Goal: Find specific page/section: Find specific page/section

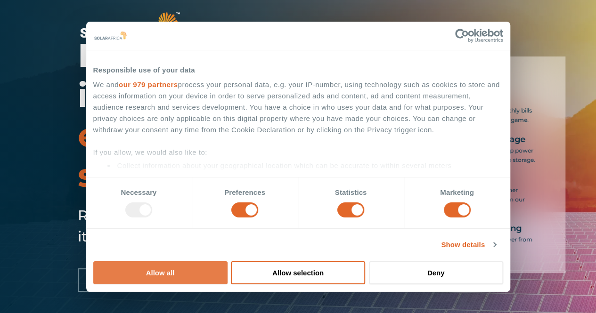
click at [227, 261] on button "Allow all" at bounding box center [160, 272] width 134 height 23
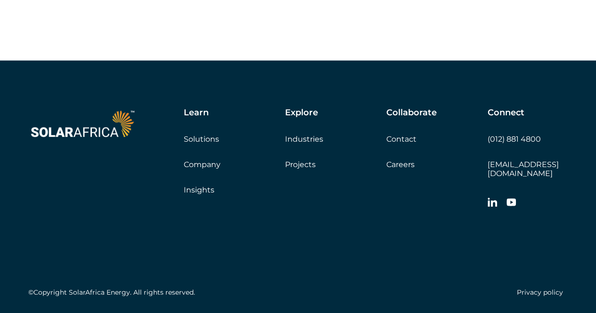
scroll to position [2731, 0]
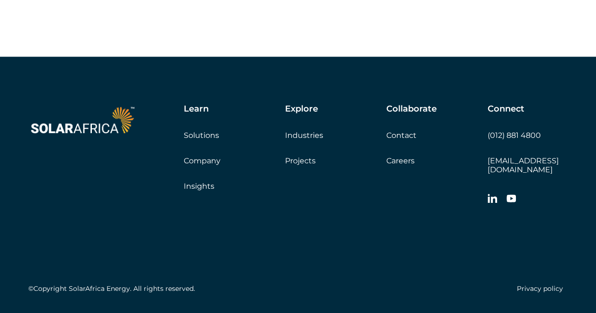
click at [405, 165] on link "Careers" at bounding box center [400, 160] width 28 height 9
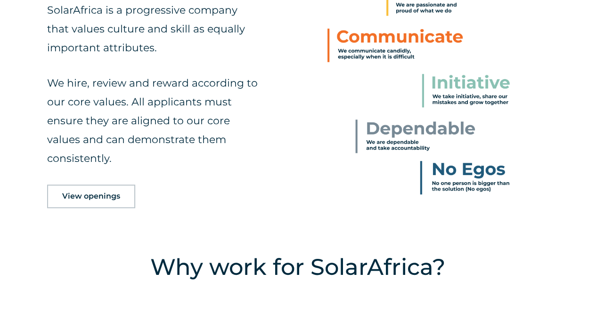
scroll to position [471, 0]
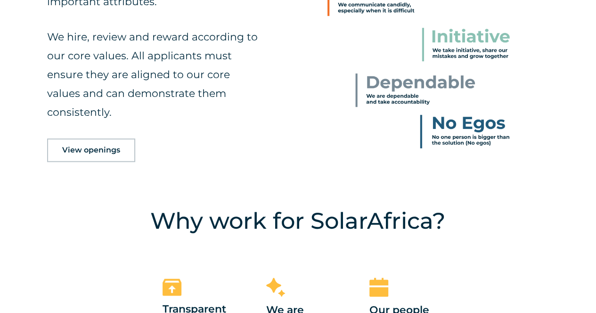
click at [107, 148] on span "View openings" at bounding box center [91, 150] width 58 height 8
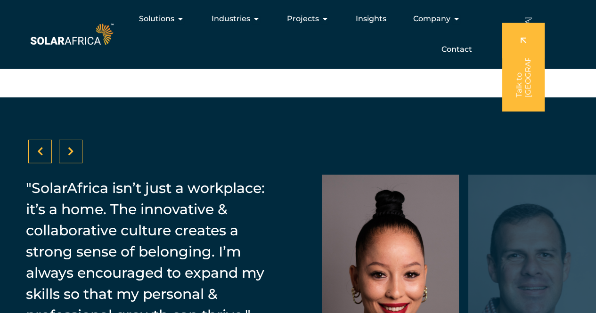
scroll to position [1404, 0]
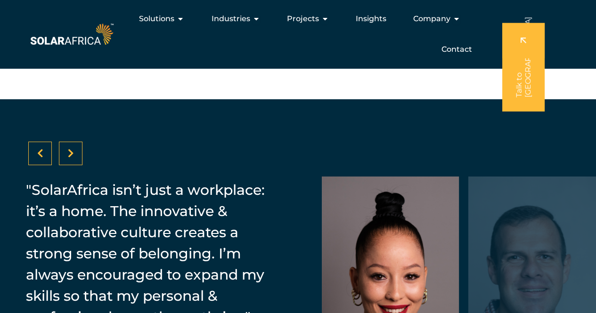
click at [70, 153] on icon at bounding box center [71, 153] width 6 height 9
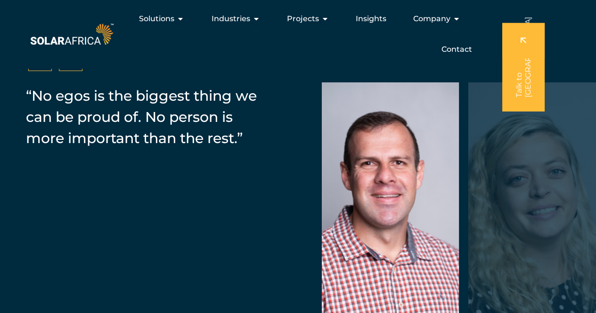
scroll to position [1451, 0]
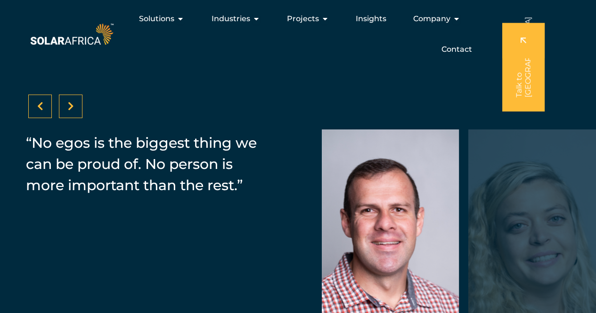
click at [71, 102] on div at bounding box center [71, 107] width 24 height 24
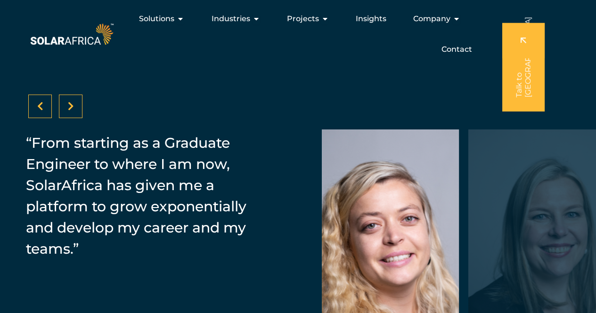
click at [70, 106] on icon at bounding box center [71, 106] width 6 height 9
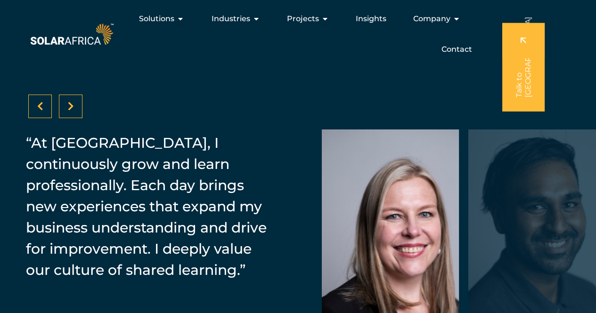
click at [73, 102] on icon at bounding box center [71, 106] width 6 height 9
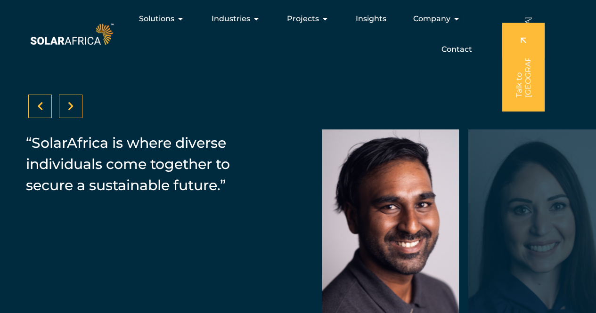
click at [74, 105] on div at bounding box center [71, 107] width 24 height 24
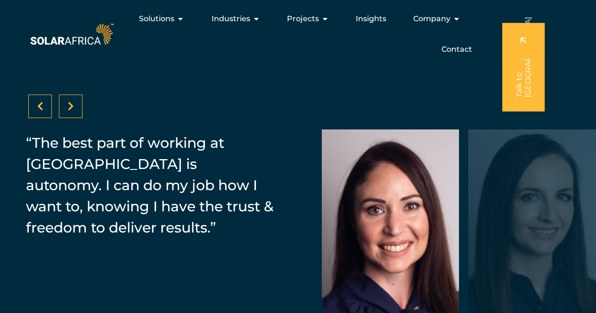
click at [70, 103] on icon at bounding box center [71, 106] width 6 height 9
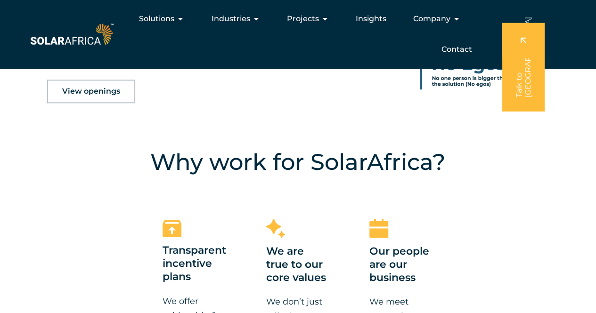
scroll to position [509, 0]
